Goal: Communication & Community: Connect with others

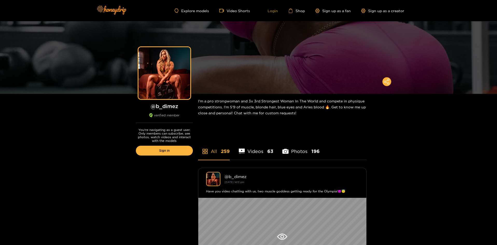
click at [276, 12] on link "Login" at bounding box center [269, 10] width 18 height 5
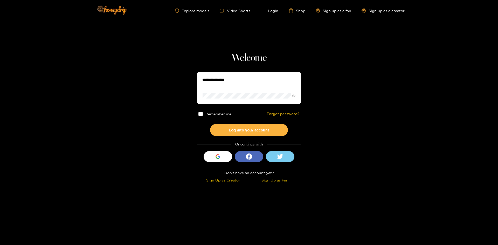
click at [244, 79] on input "text" at bounding box center [249, 80] width 104 height 16
type input "*******"
click at [234, 128] on button "Log into your account" at bounding box center [249, 130] width 78 height 12
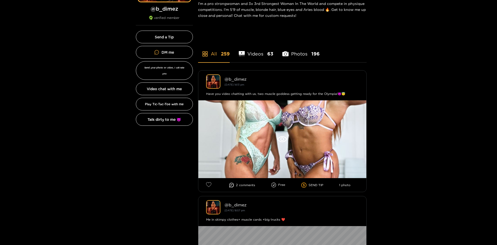
scroll to position [104, 0]
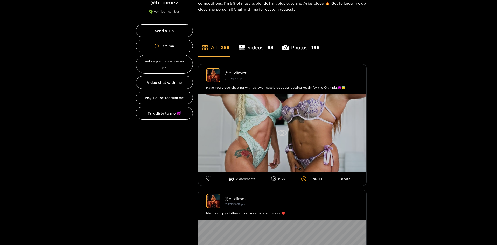
click at [327, 137] on div at bounding box center [282, 133] width 168 height 78
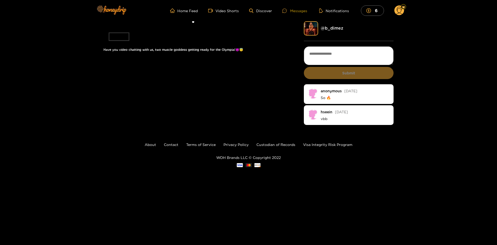
click at [290, 9] on div "Messages" at bounding box center [294, 11] width 25 height 6
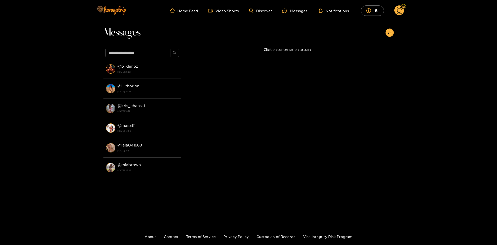
click at [399, 12] on circle at bounding box center [399, 10] width 10 height 10
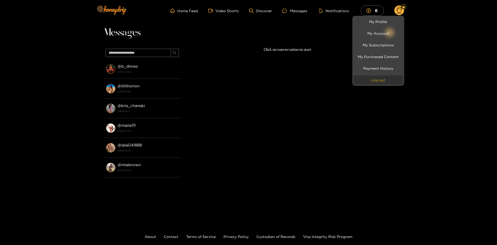
click at [374, 81] on button "Log out" at bounding box center [378, 79] width 49 height 9
